Goal: Task Accomplishment & Management: Complete application form

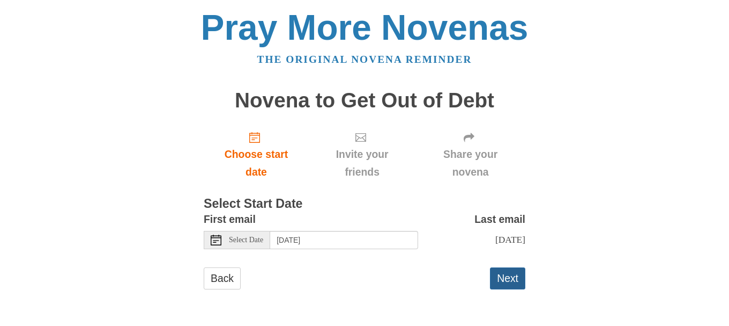
click at [505, 280] on button "Next" at bounding box center [507, 278] width 35 height 22
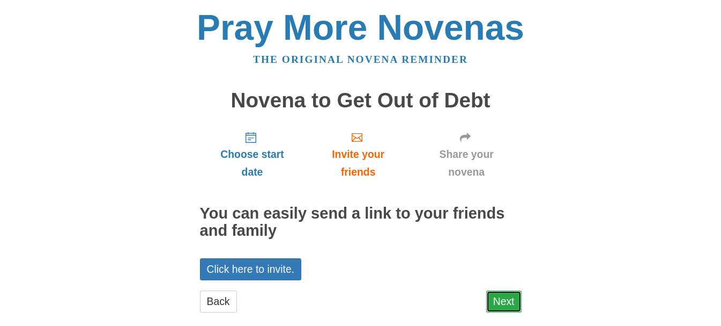
click at [505, 303] on link "Next" at bounding box center [503, 301] width 35 height 22
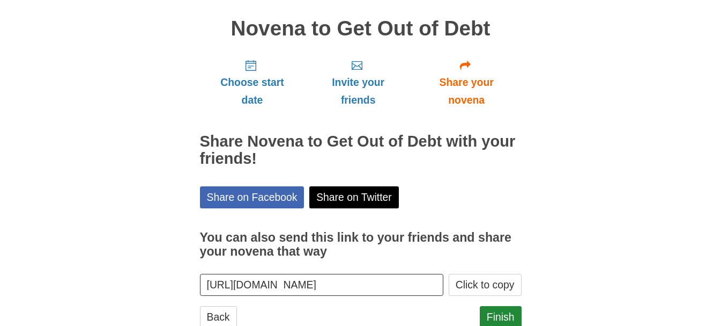
scroll to position [105, 0]
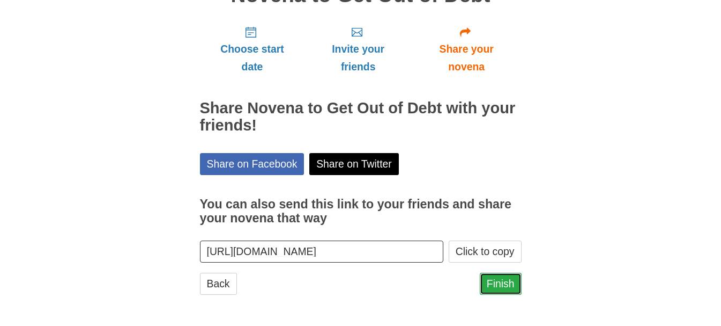
click at [510, 280] on link "Finish" at bounding box center [501, 283] width 42 height 22
